Goal: Navigation & Orientation: Understand site structure

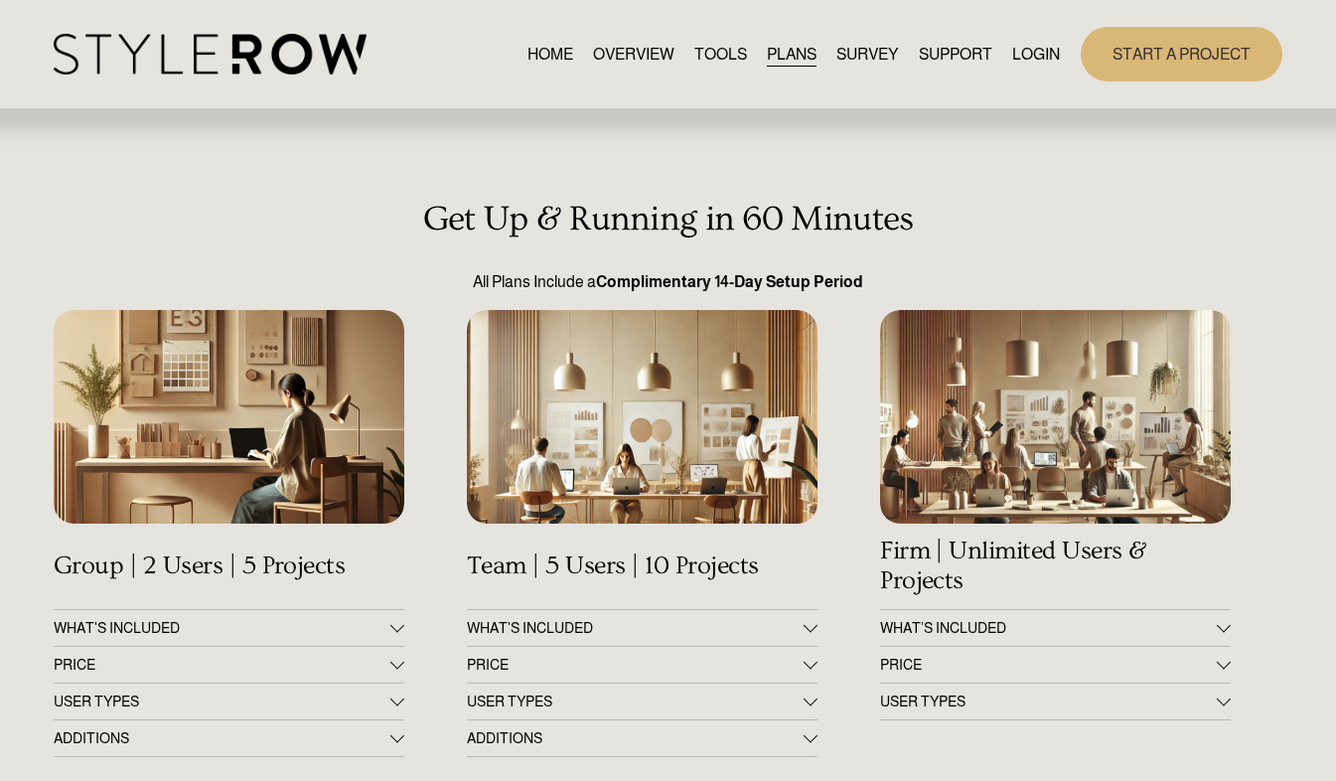
click at [638, 52] on link "OVERVIEW" at bounding box center [633, 54] width 81 height 27
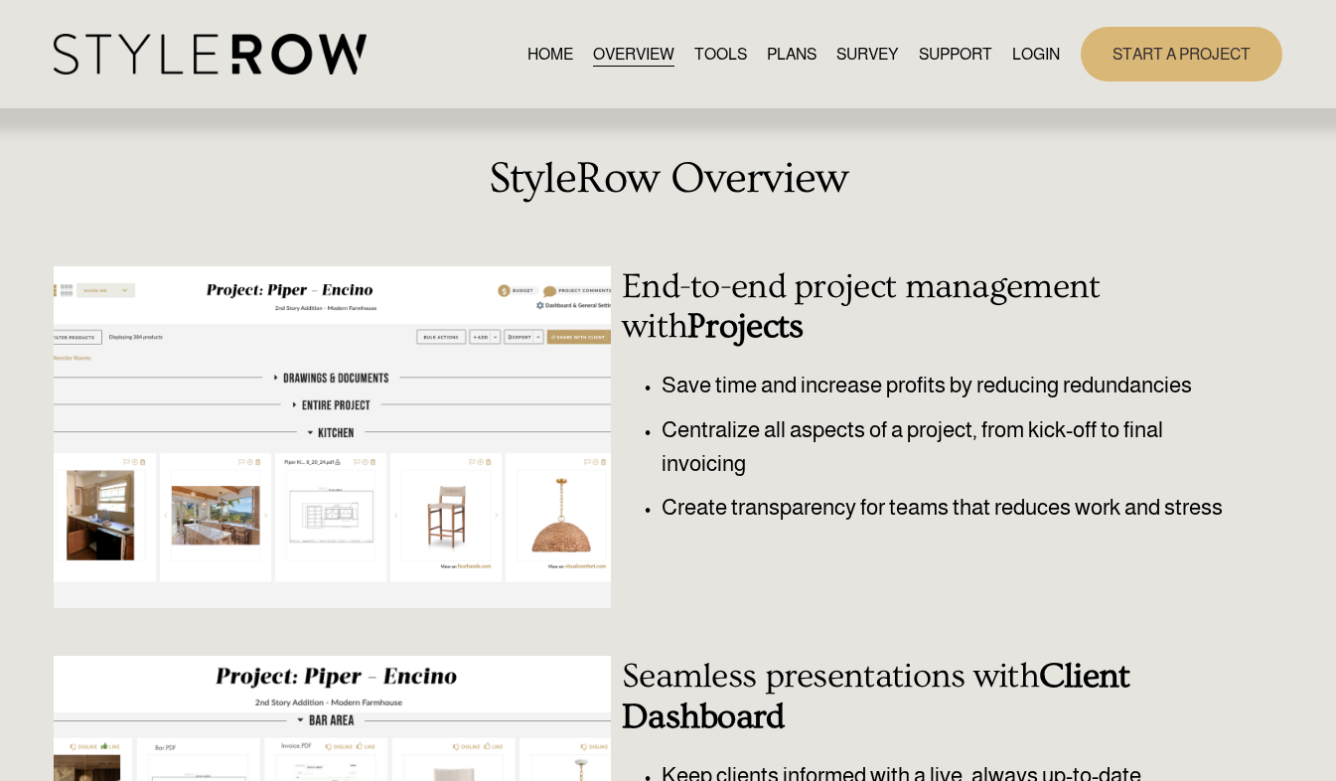
click at [535, 53] on link "HOME" at bounding box center [550, 54] width 46 height 27
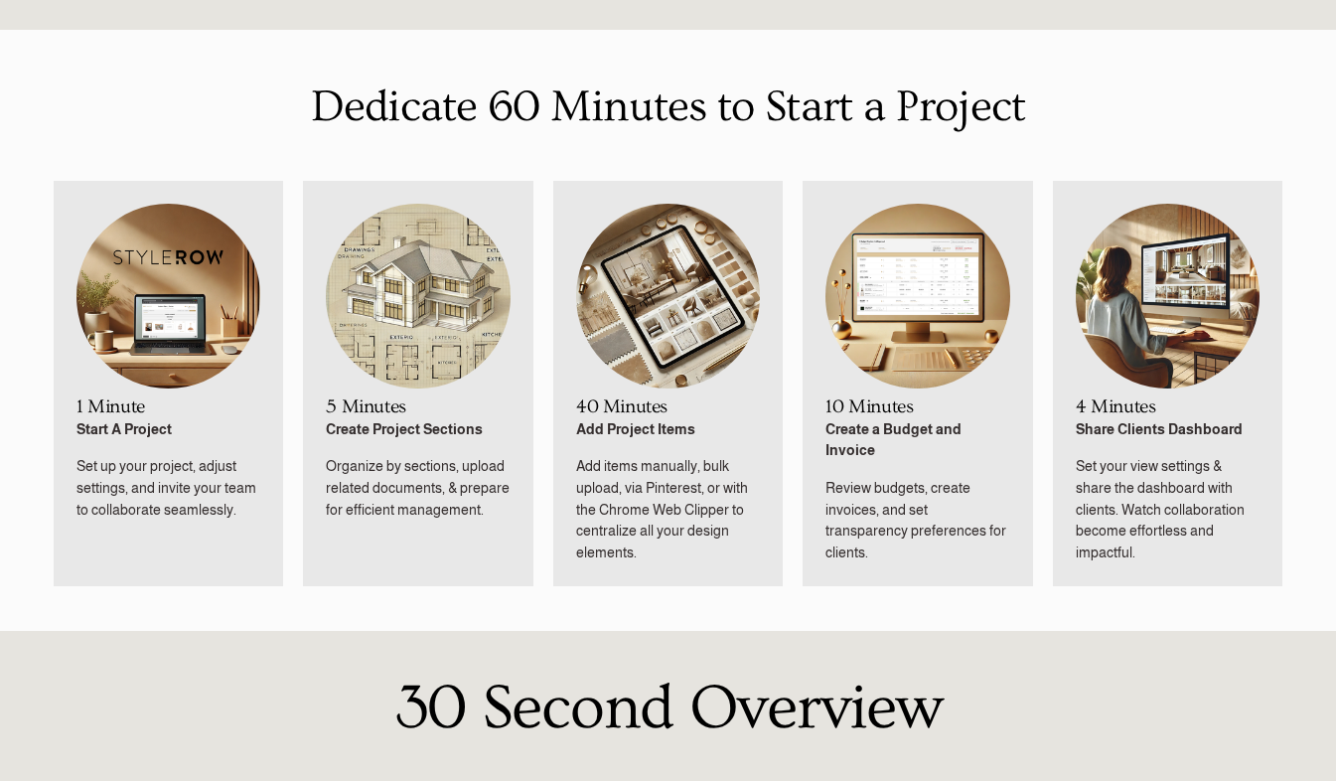
scroll to position [962, 0]
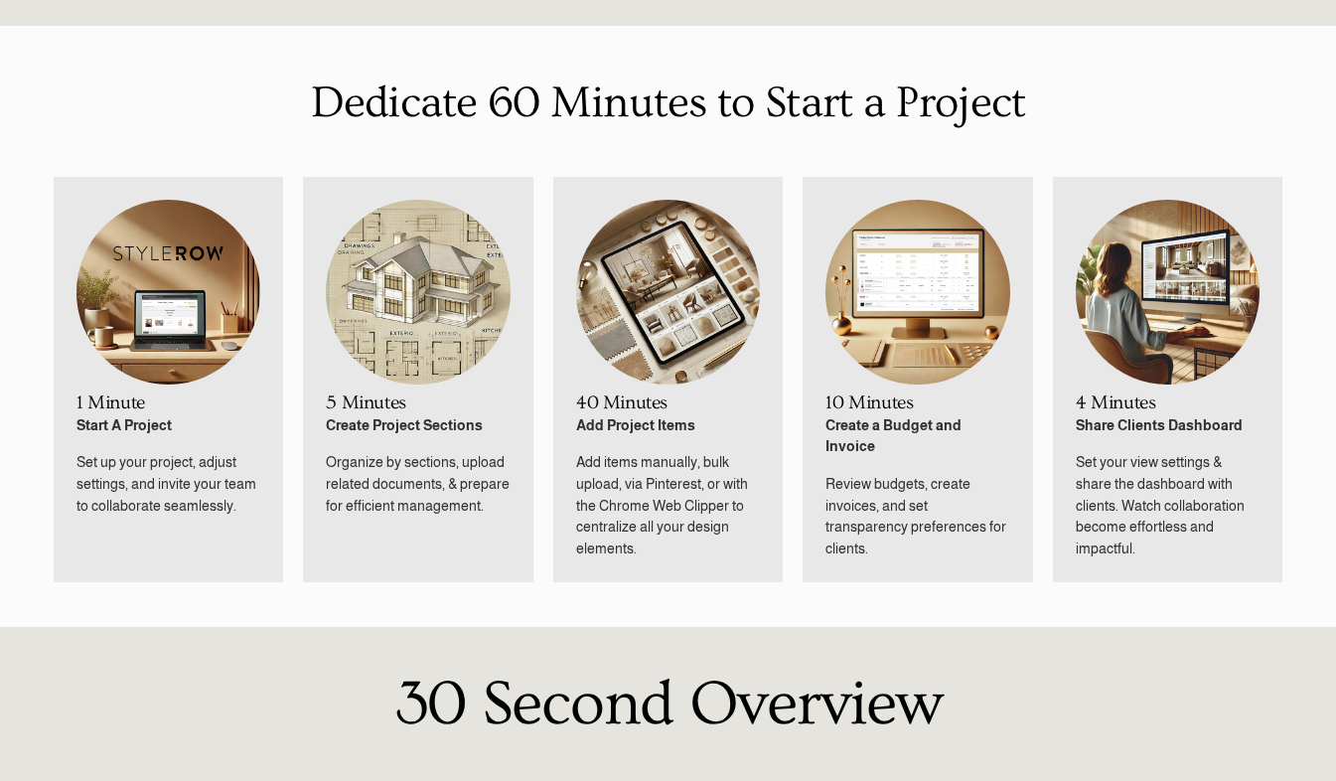
click at [168, 288] on img at bounding box center [168, 292] width 184 height 185
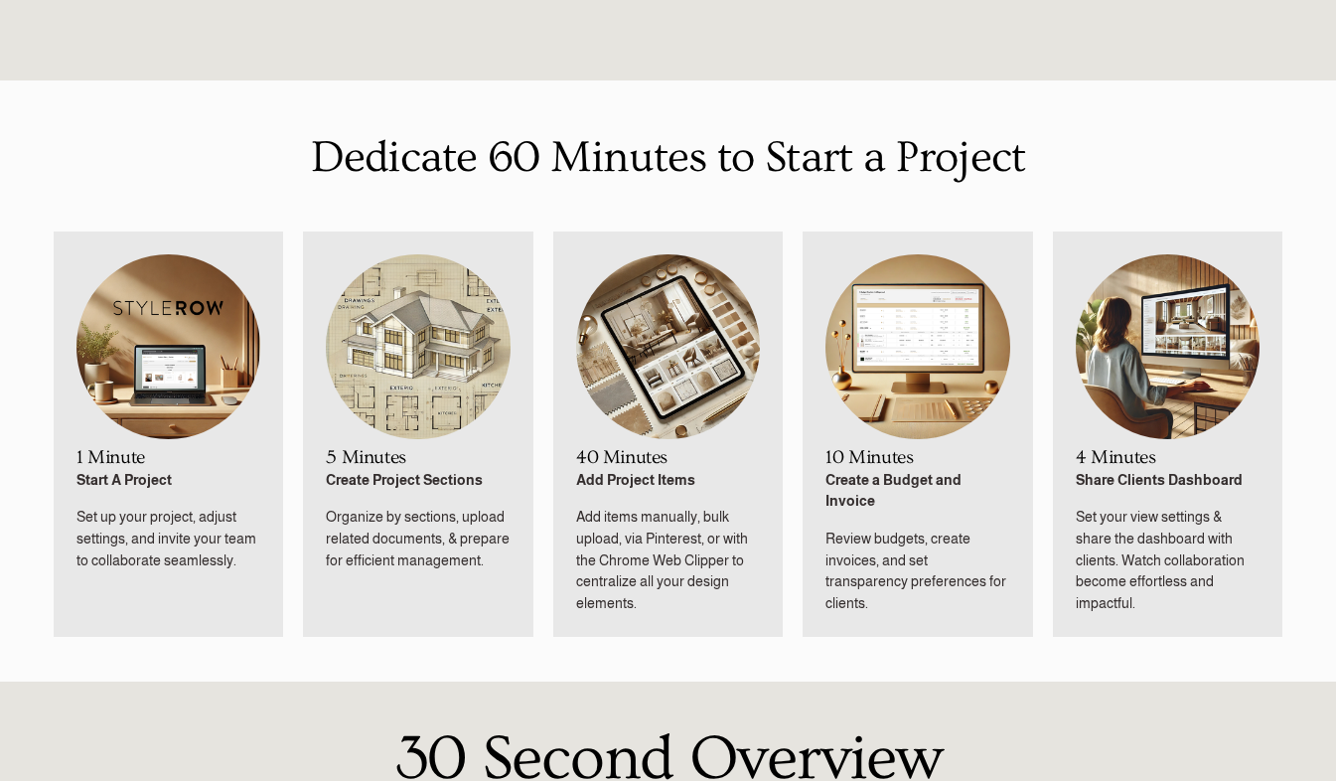
scroll to position [901, 0]
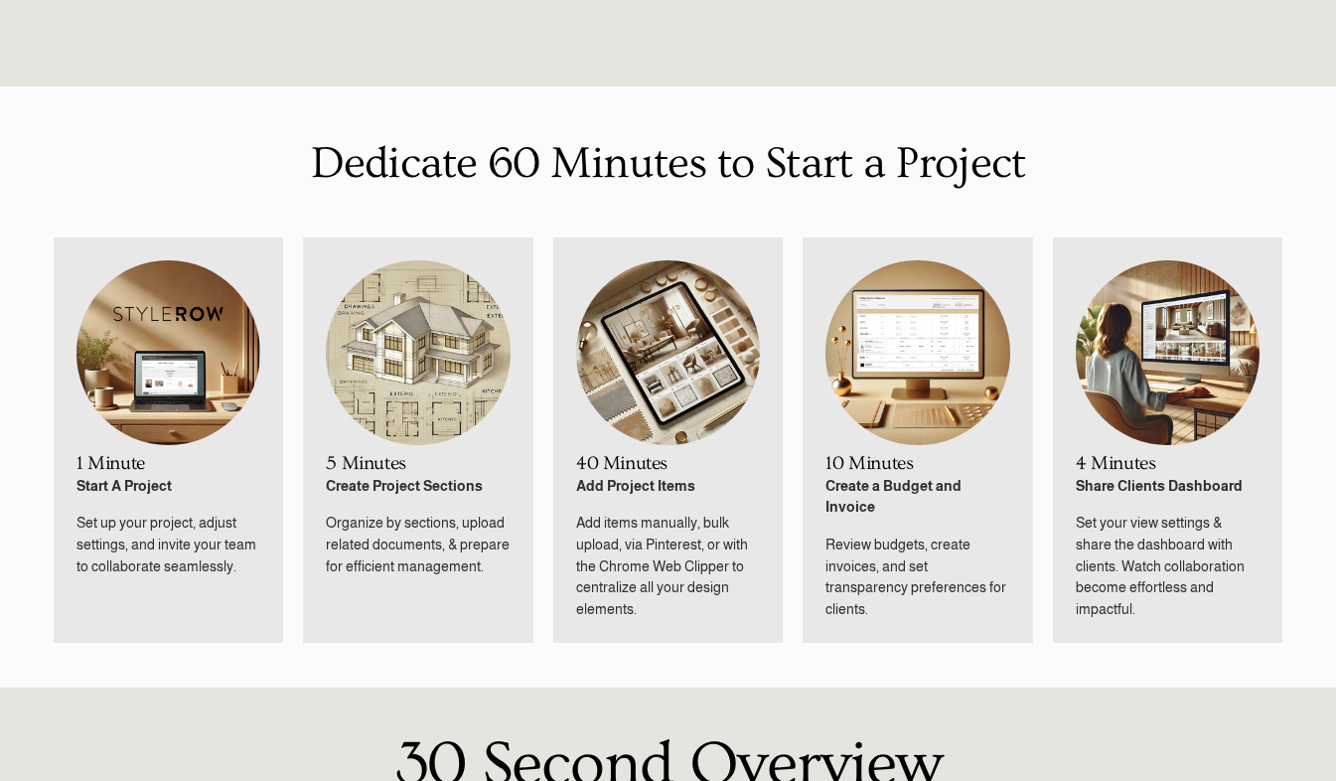
click at [403, 363] on img at bounding box center [418, 352] width 184 height 185
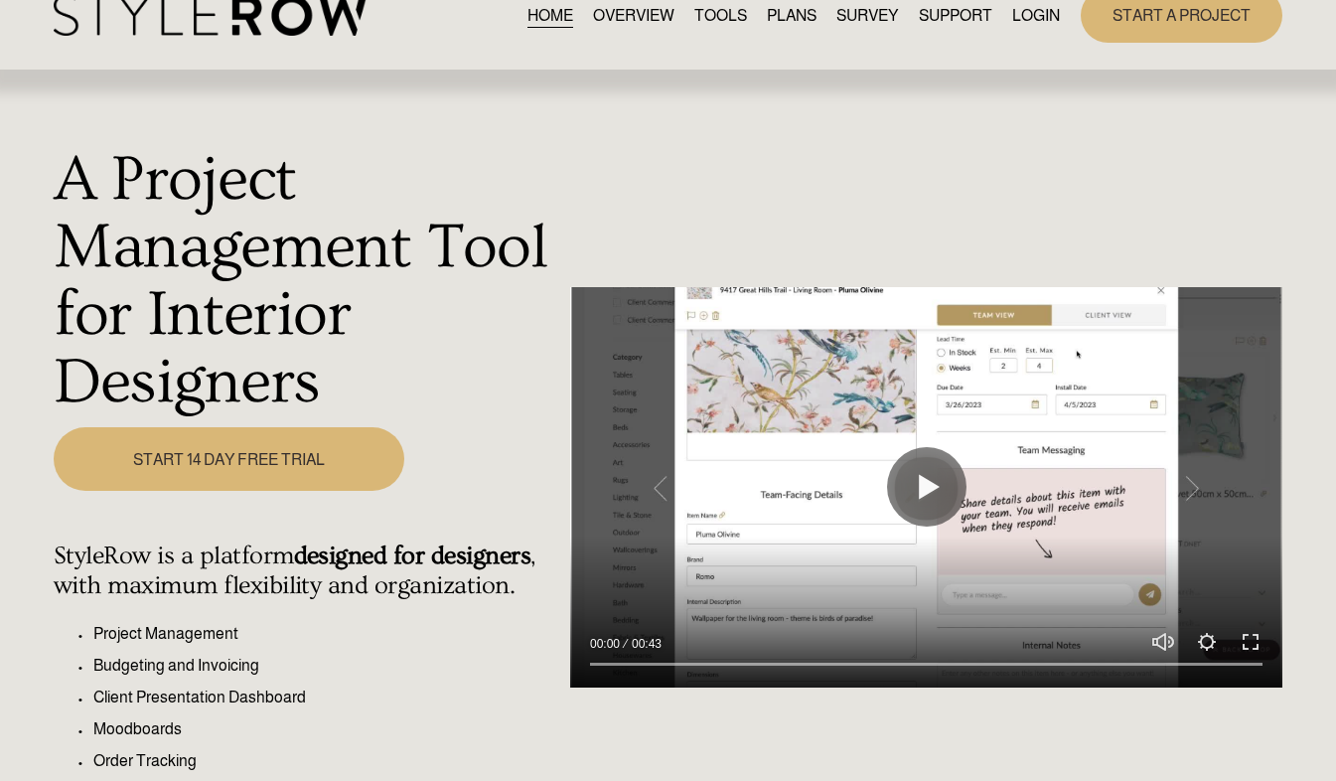
scroll to position [0, 0]
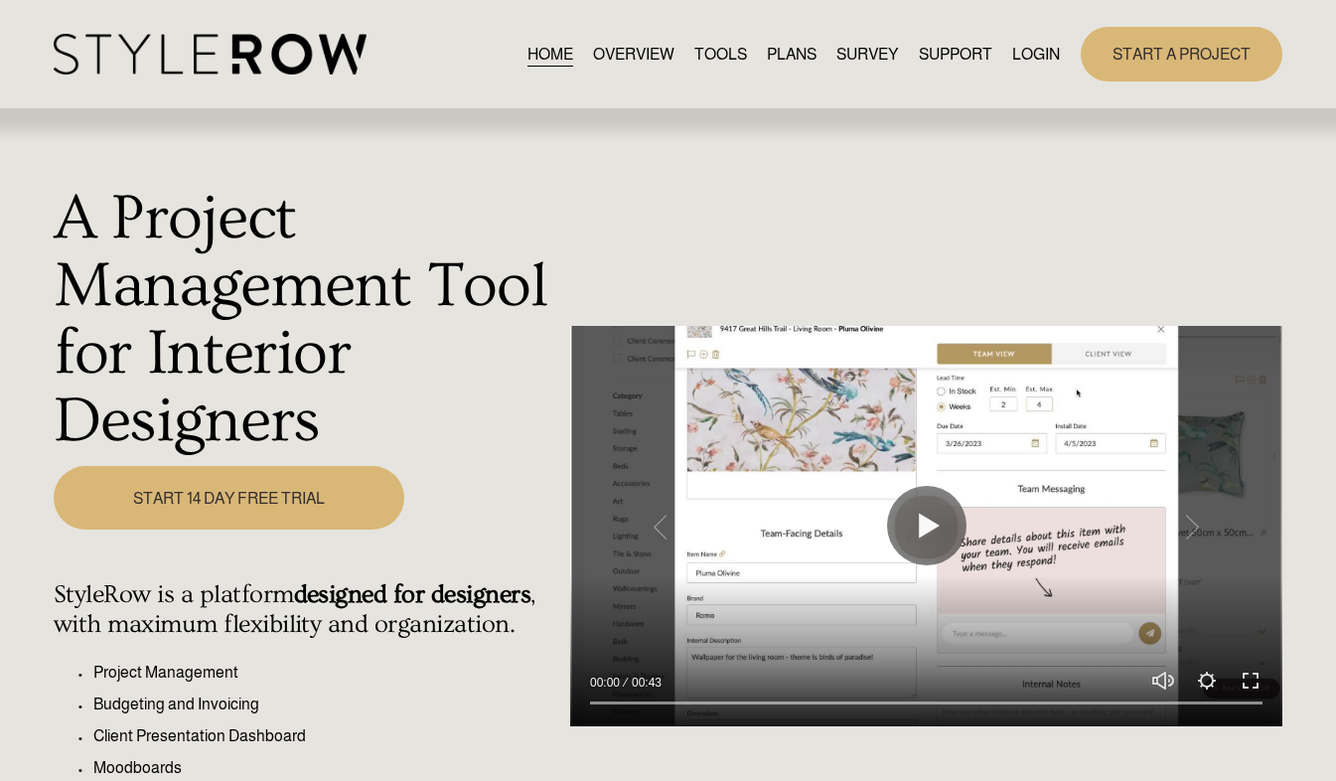
click at [713, 51] on link "TOOLS" at bounding box center [720, 54] width 53 height 27
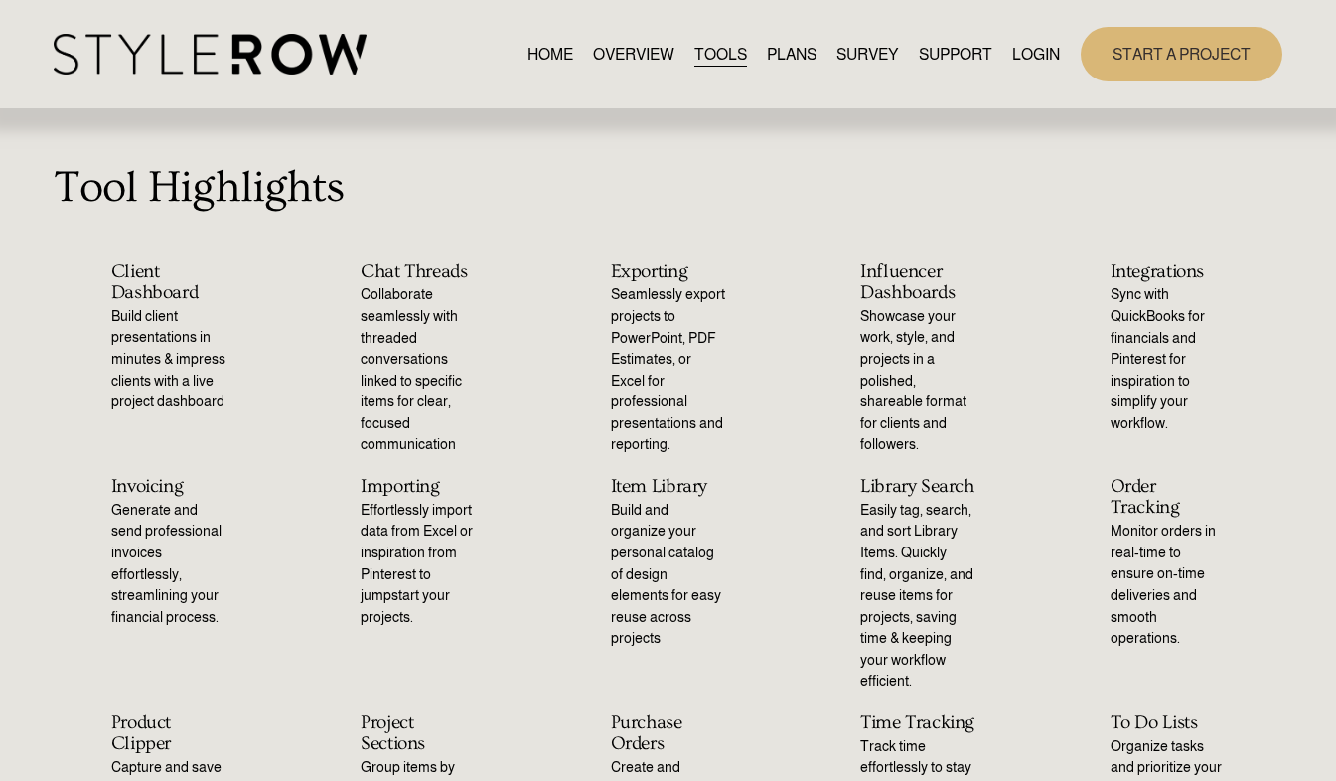
click at [794, 53] on link "PLANS" at bounding box center [792, 54] width 50 height 27
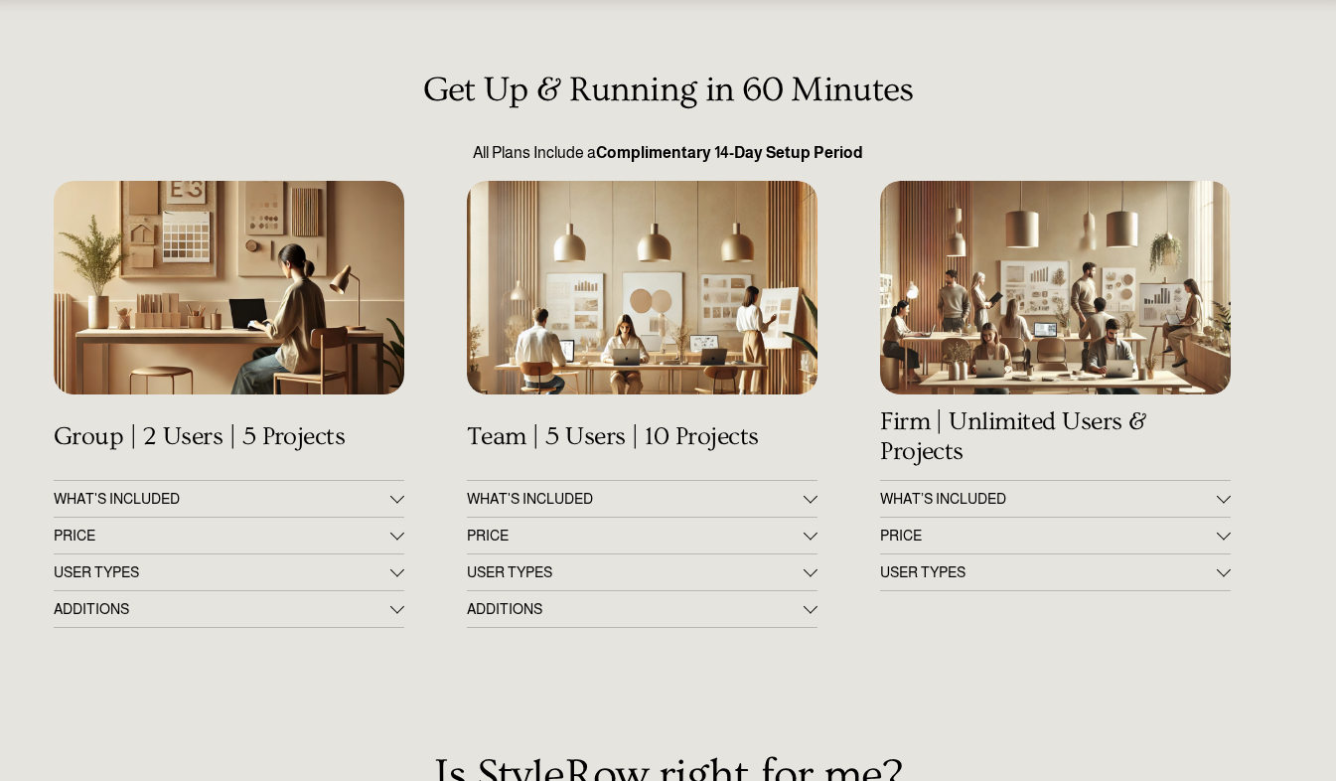
scroll to position [131, 0]
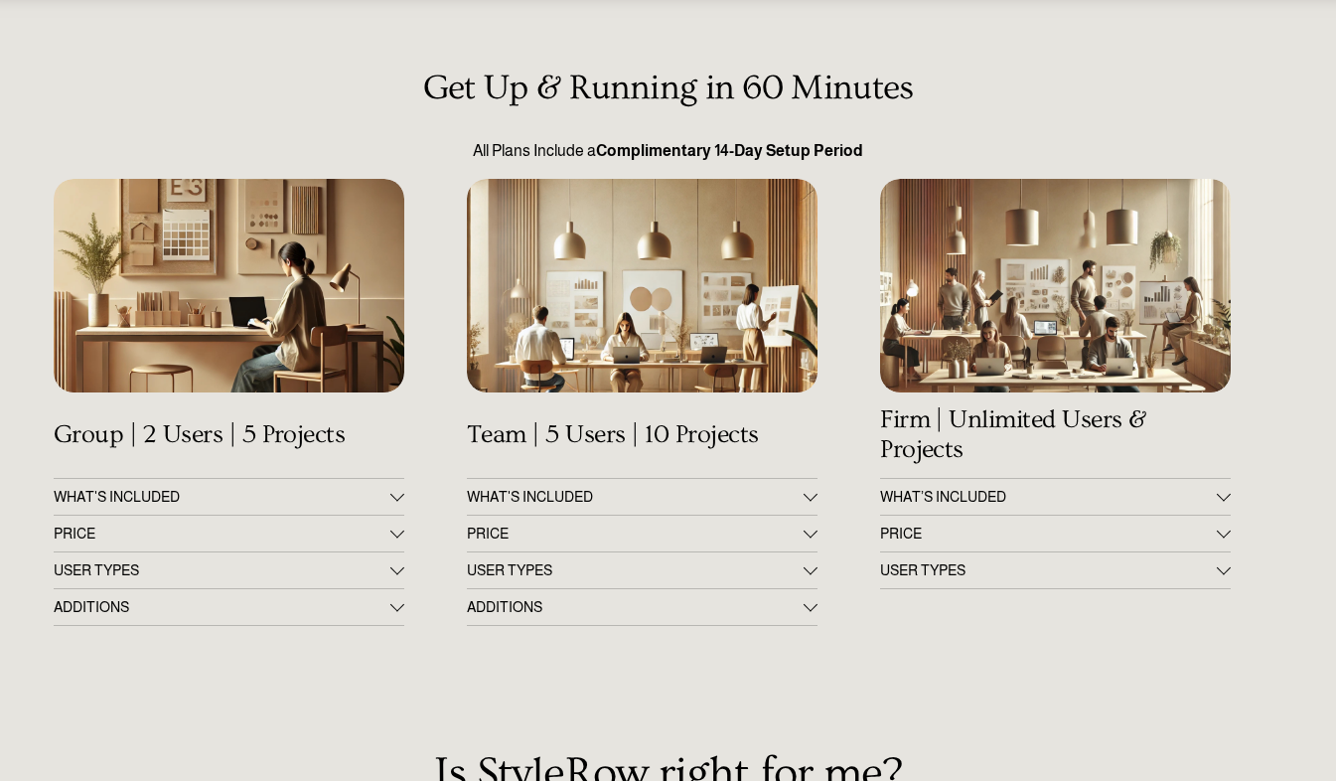
click at [398, 535] on div at bounding box center [397, 532] width 14 height 14
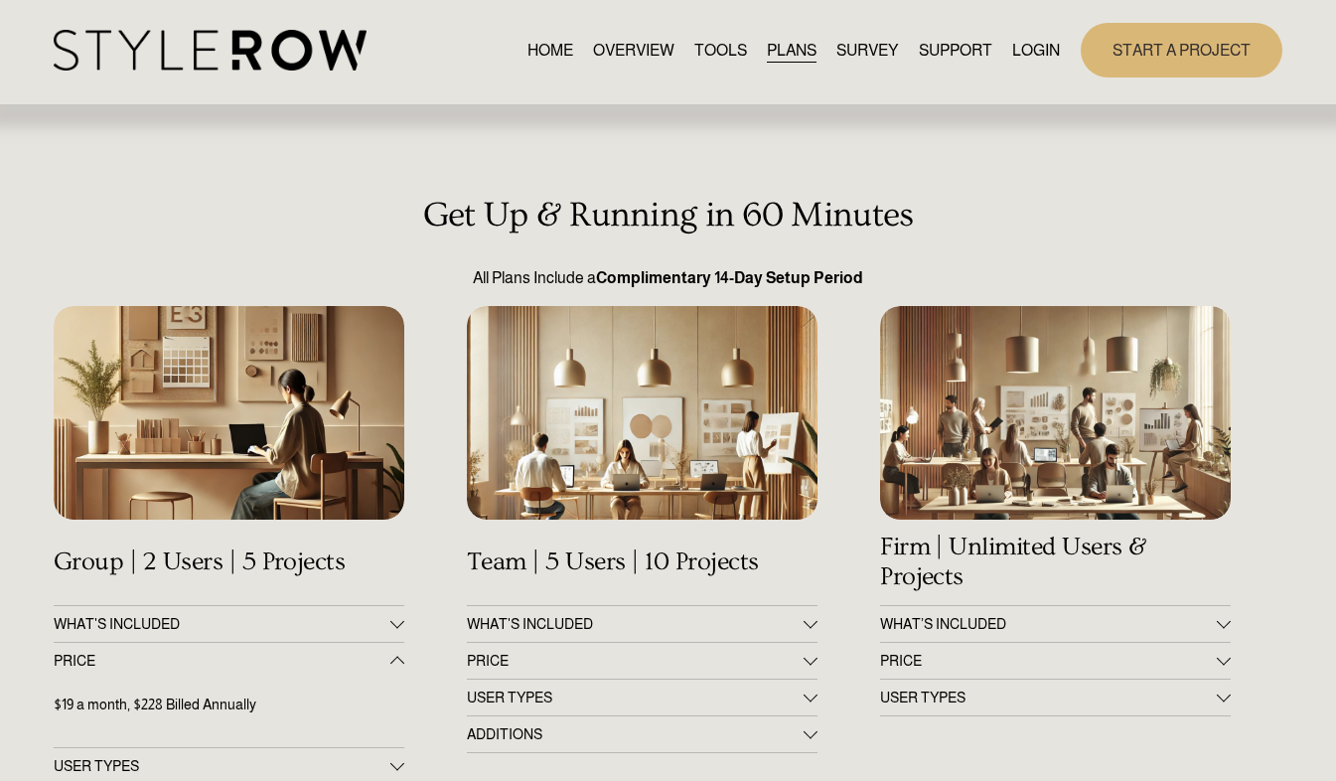
scroll to position [0, 0]
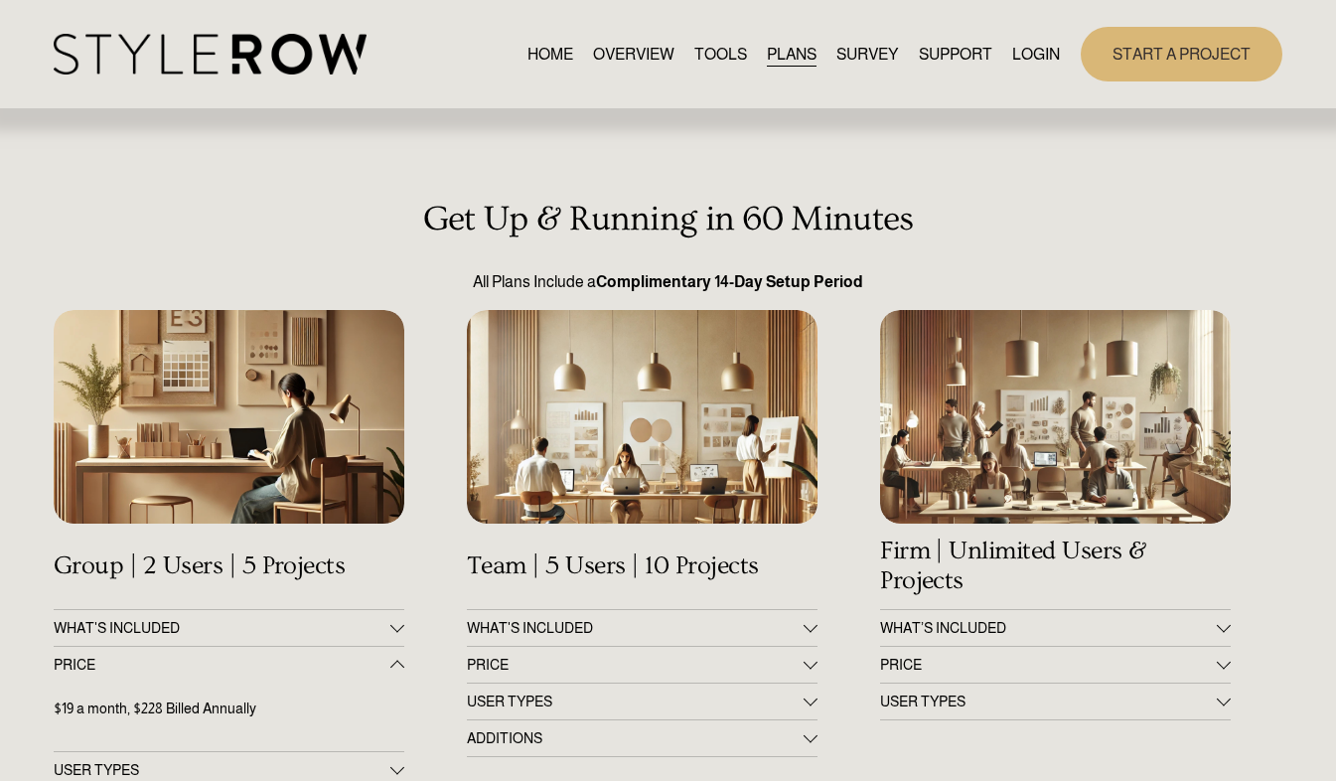
click at [856, 52] on link "SURVEY" at bounding box center [867, 54] width 62 height 27
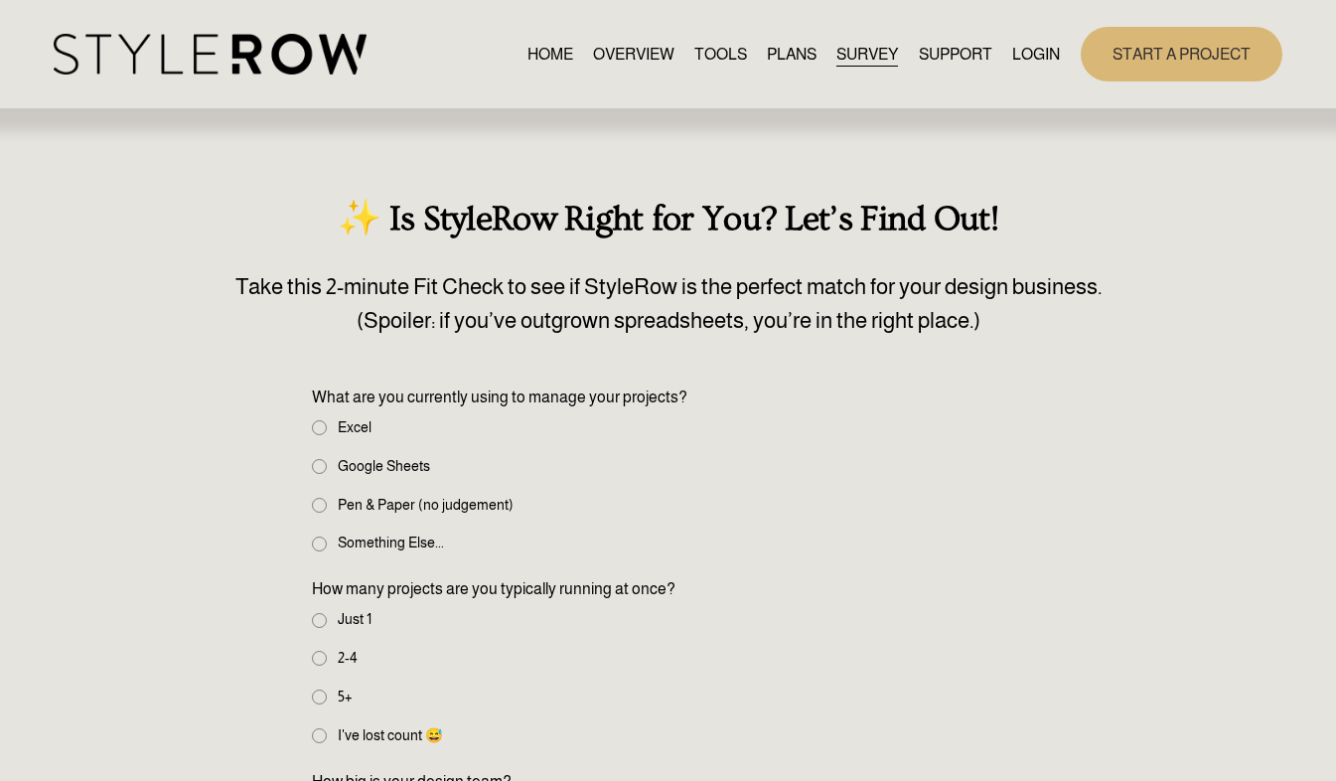
click at [0, 0] on span "FEATURED STYLEBOARD" at bounding box center [0, 0] width 0 height 0
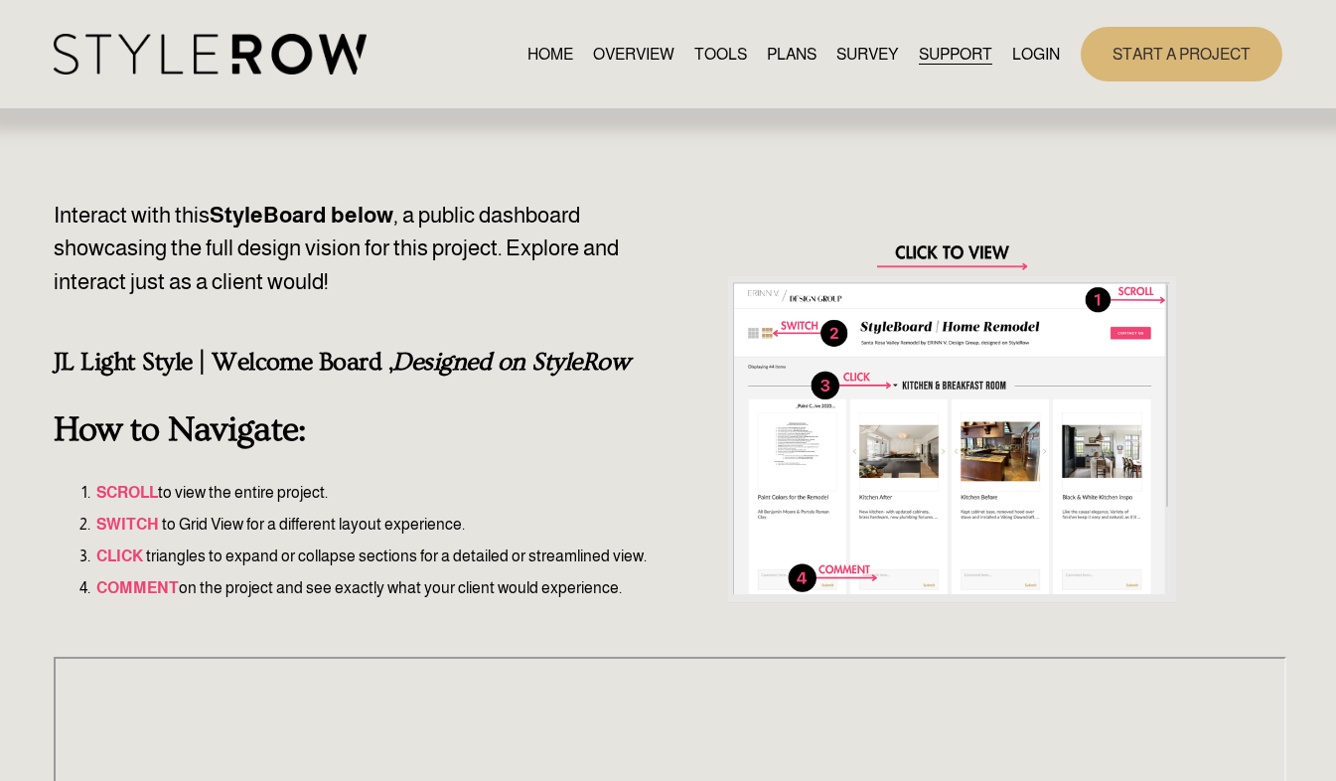
click at [956, 252] on div at bounding box center [952, 422] width 451 height 447
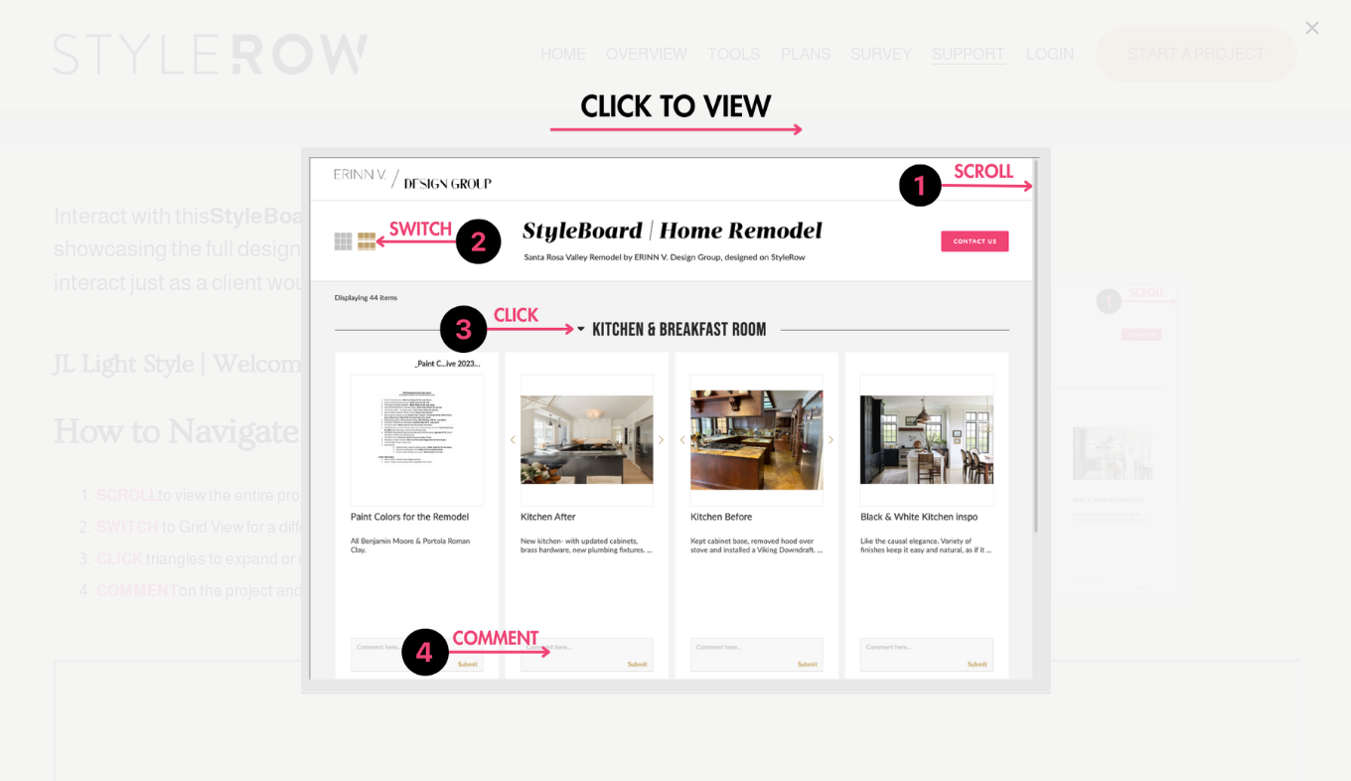
click at [1005, 41] on img "Image" at bounding box center [676, 391] width 750 height 750
click at [1314, 26] on link "Close" at bounding box center [1312, 28] width 24 height 24
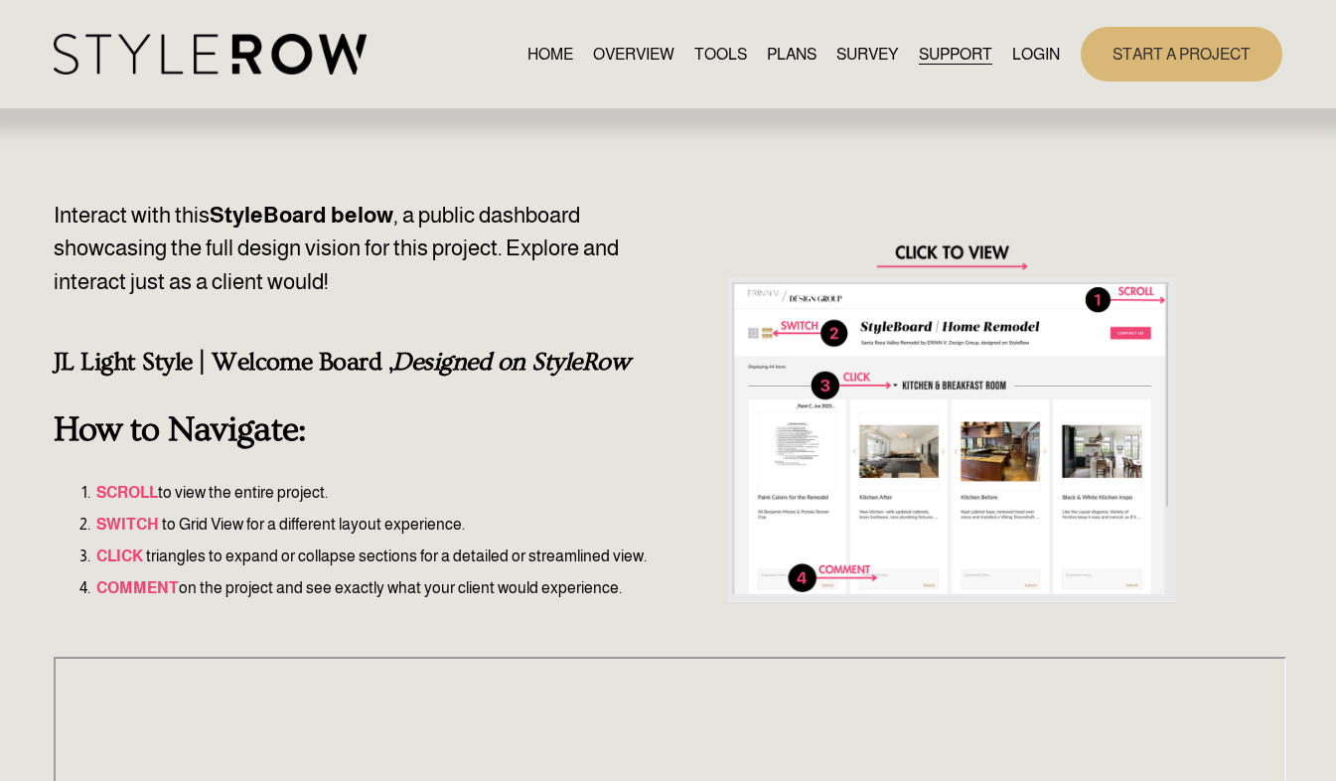
click at [0, 0] on span "HOW - TO HUB" at bounding box center [0, 0] width 0 height 0
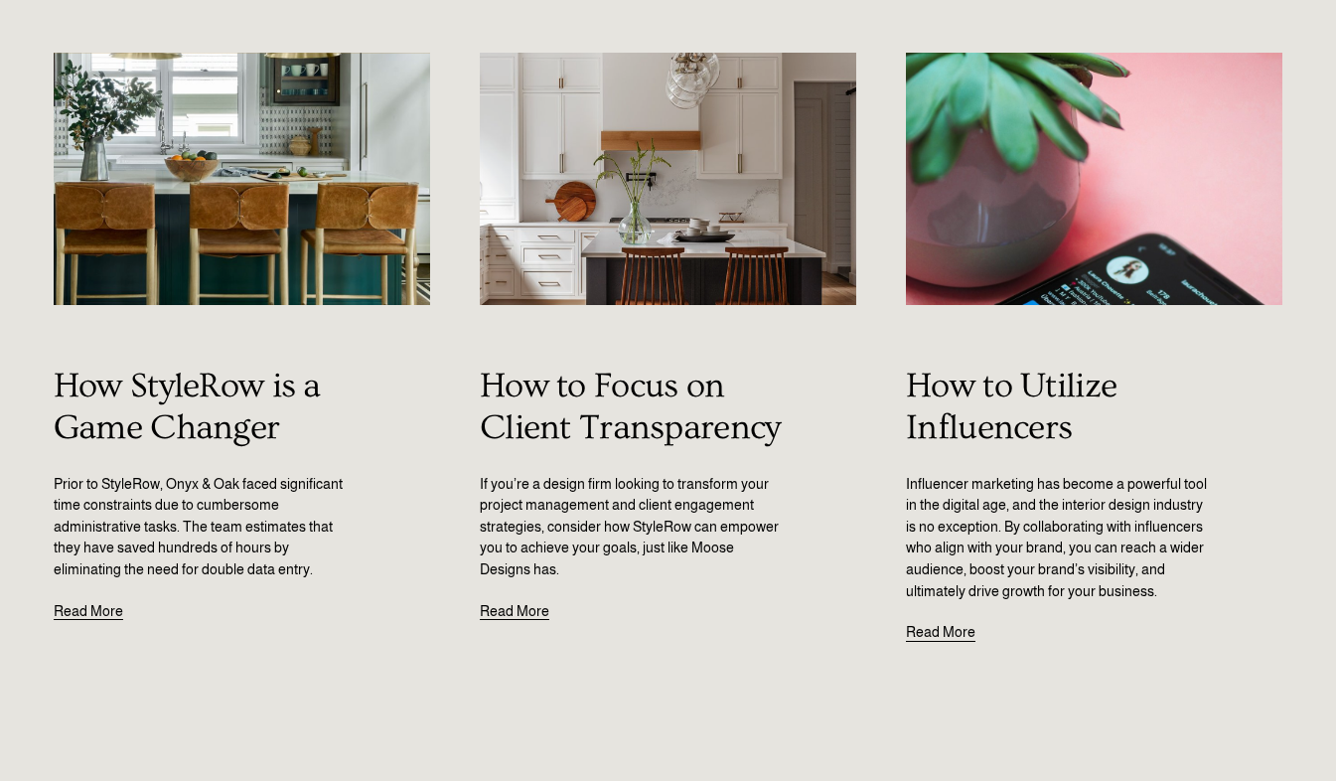
scroll to position [268, 0]
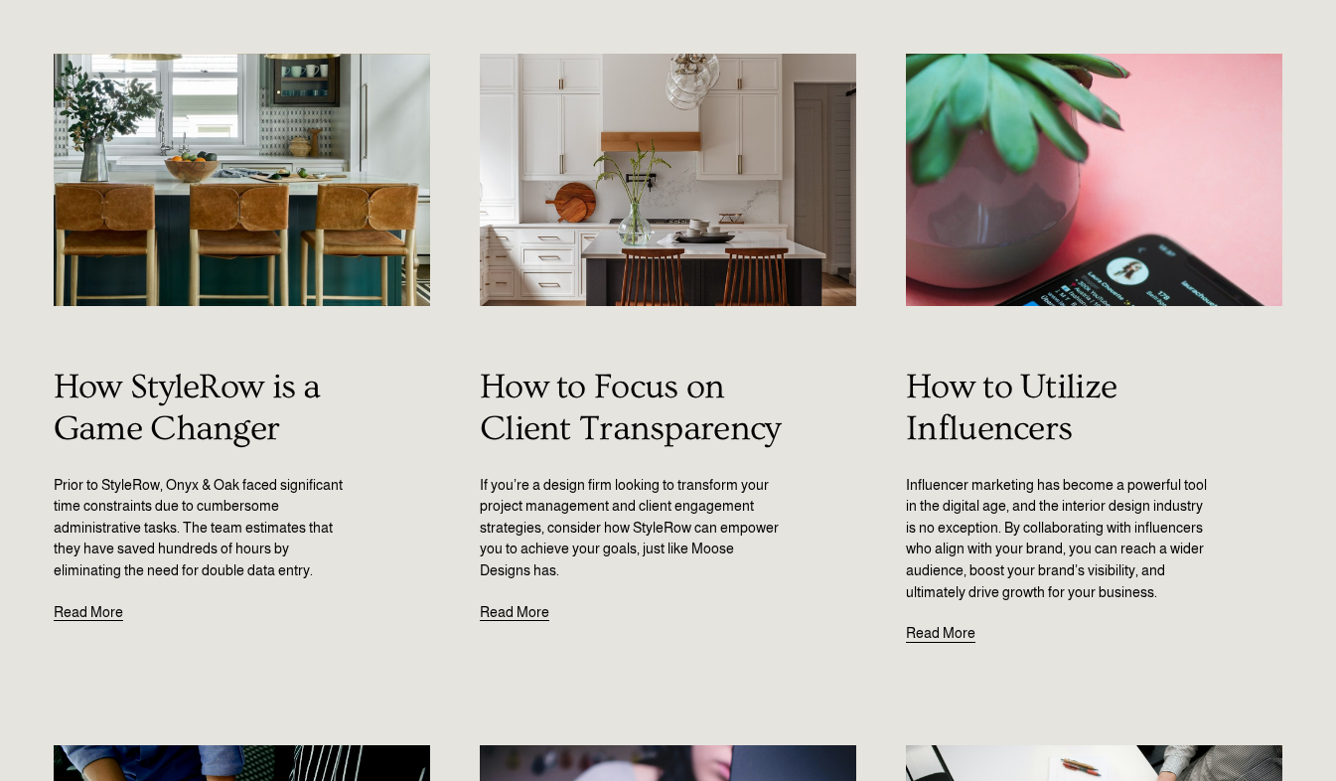
click at [253, 226] on img at bounding box center [242, 180] width 380 height 254
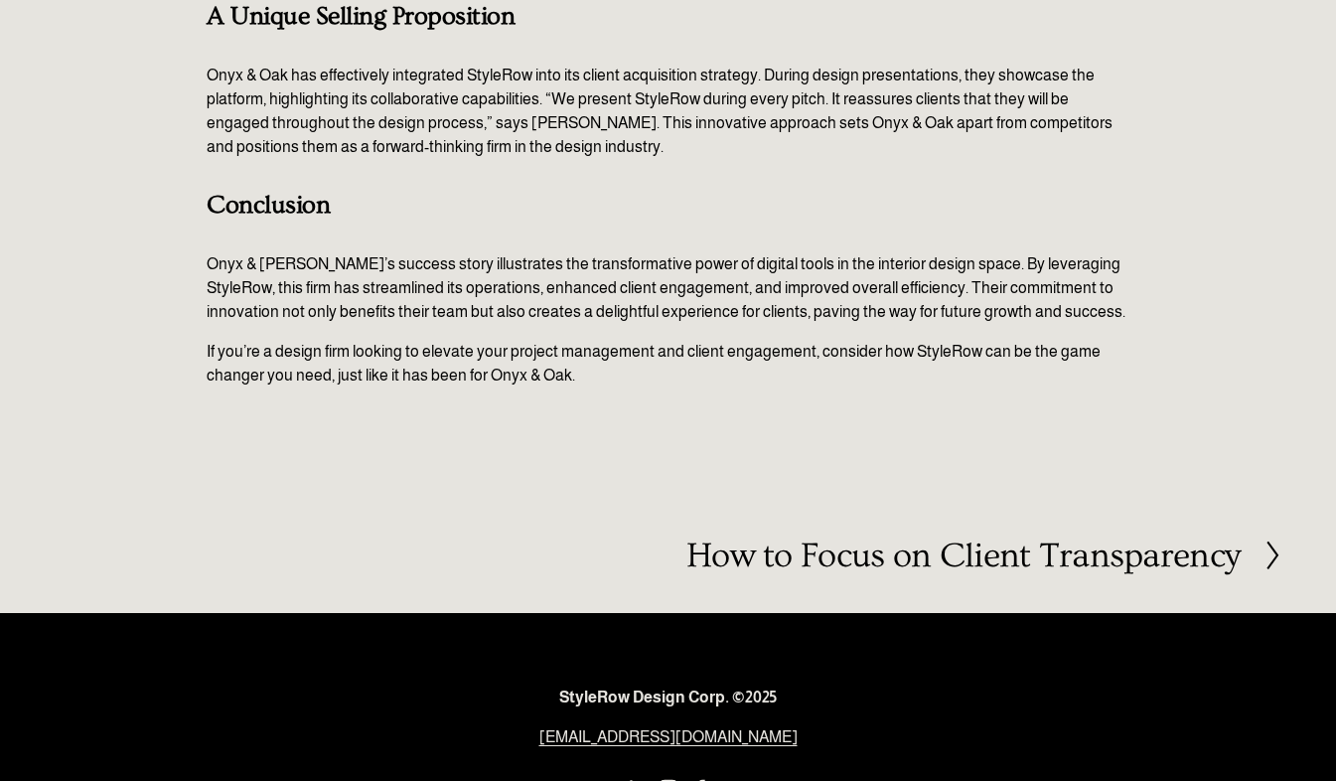
scroll to position [1420, 0]
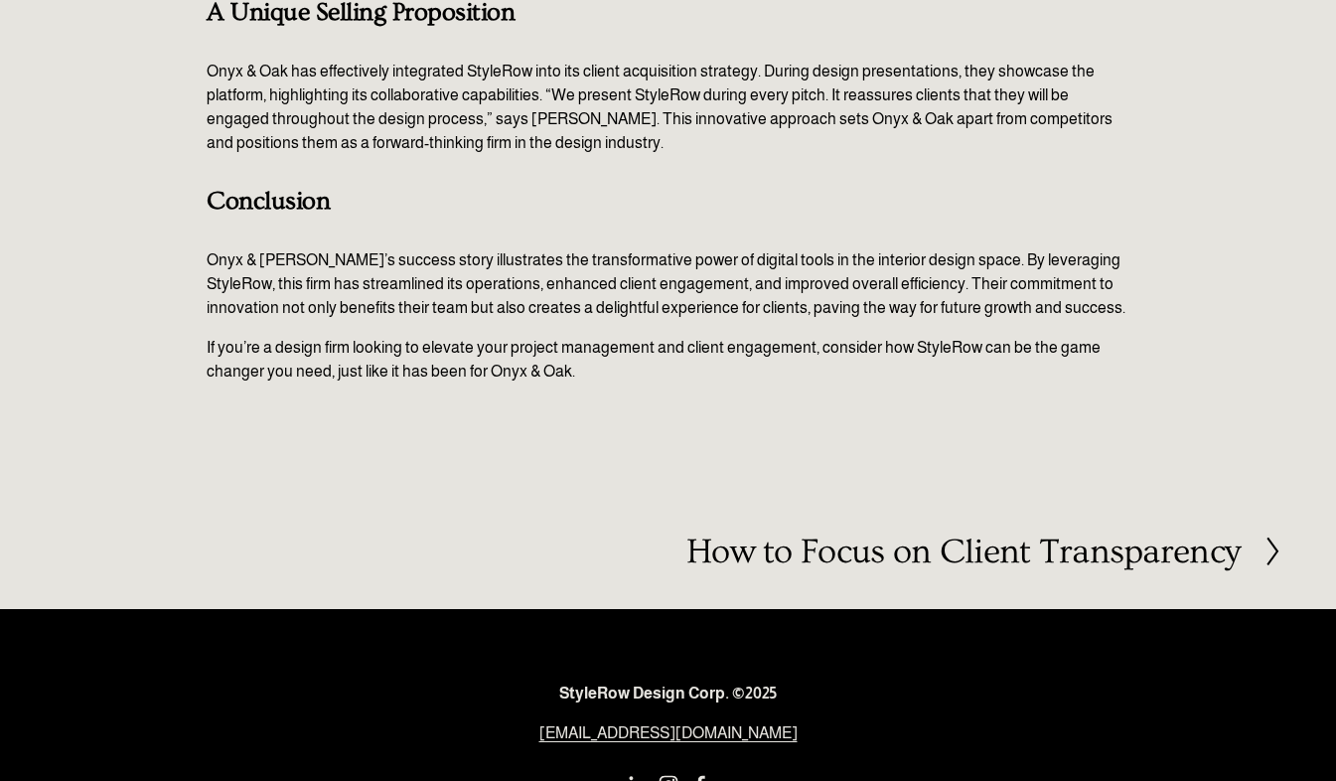
click at [797, 557] on h2 "How to Focus on Client Transparency" at bounding box center [962, 551] width 553 height 35
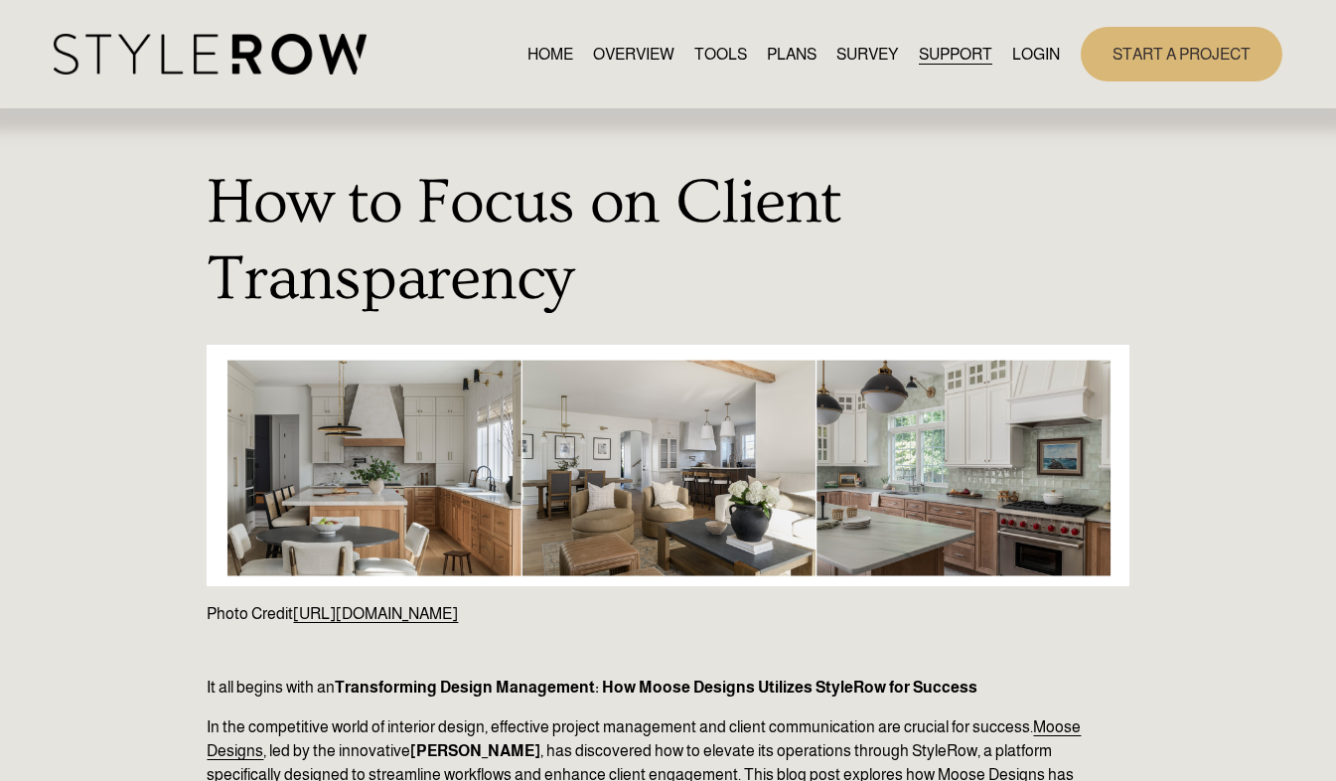
click at [0, 0] on span "HOW - TO HUB" at bounding box center [0, 0] width 0 height 0
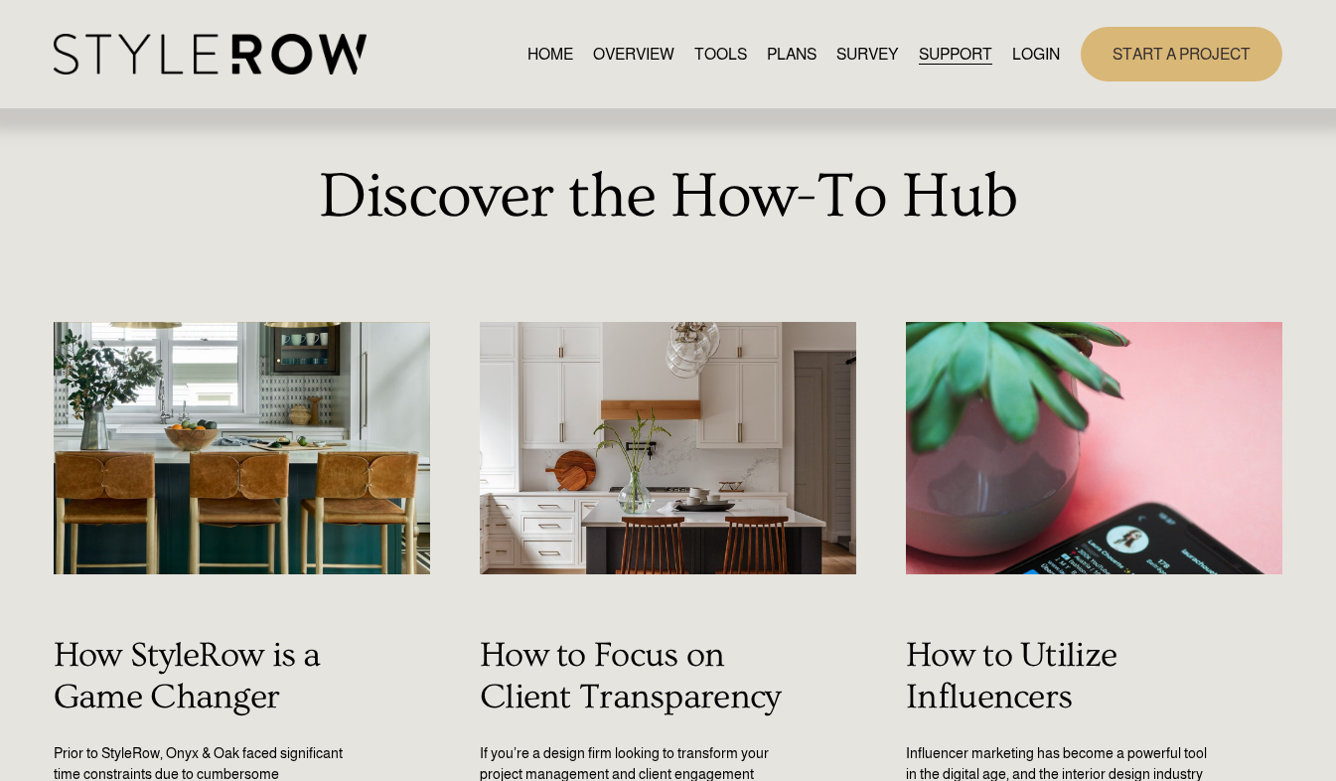
click at [0, 0] on link "RESOURCE CENTER" at bounding box center [0, 0] width 0 height 0
